Goal: Navigation & Orientation: Understand site structure

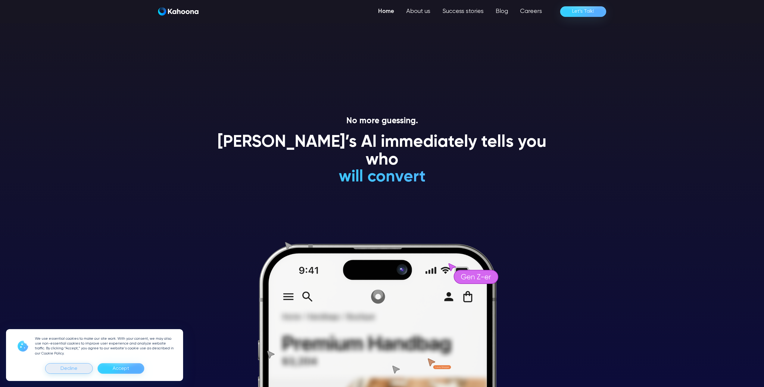
click at [78, 368] on div "Decline" at bounding box center [69, 368] width 48 height 11
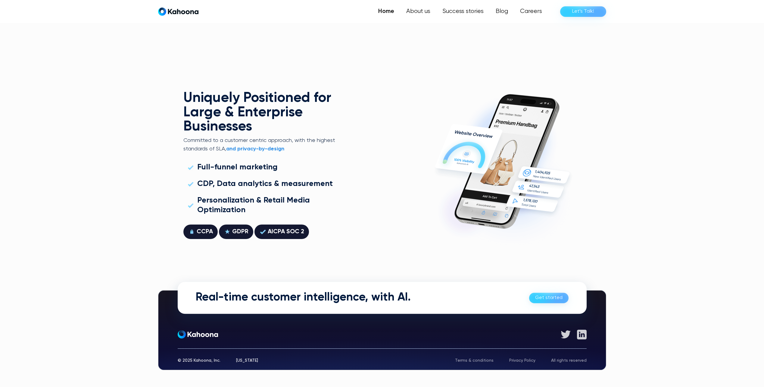
scroll to position [1724, 0]
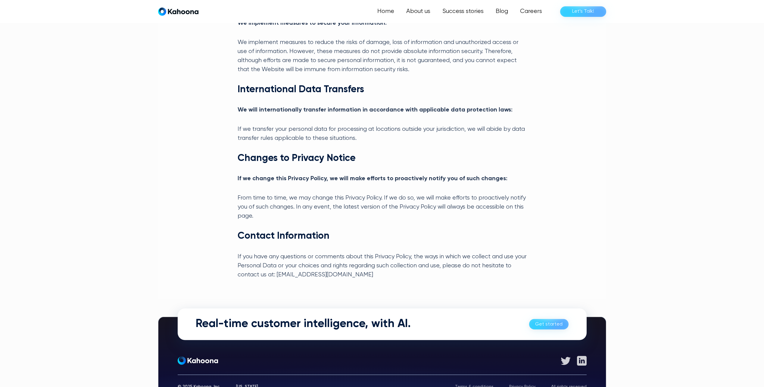
scroll to position [916, 0]
click at [472, 384] on div "Terms & conditions" at bounding box center [474, 386] width 39 height 4
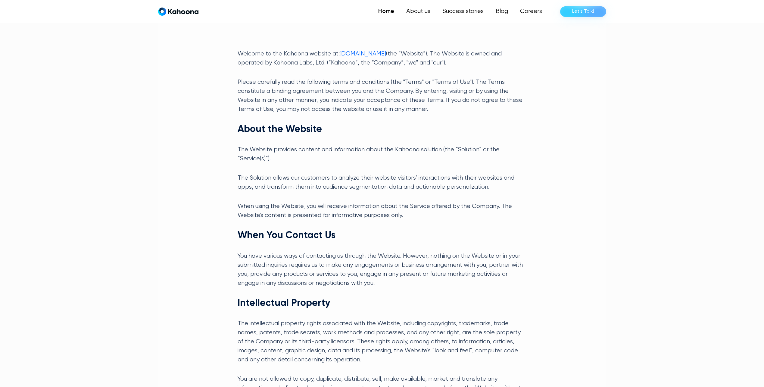
scroll to position [100, 0]
click at [389, 10] on link "Home" at bounding box center [386, 11] width 28 height 12
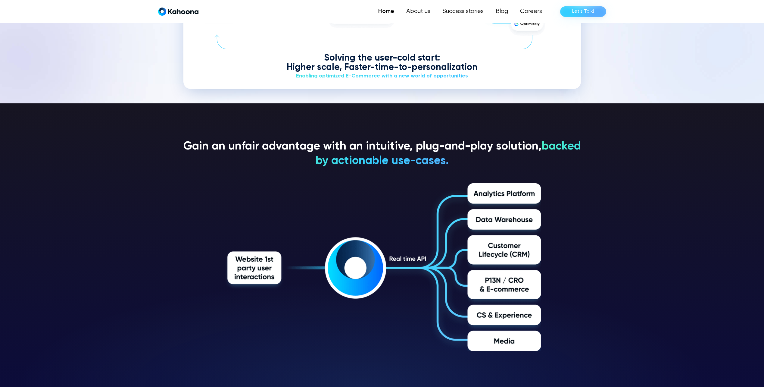
scroll to position [1002, 0]
